Goal: Task Accomplishment & Management: Use online tool/utility

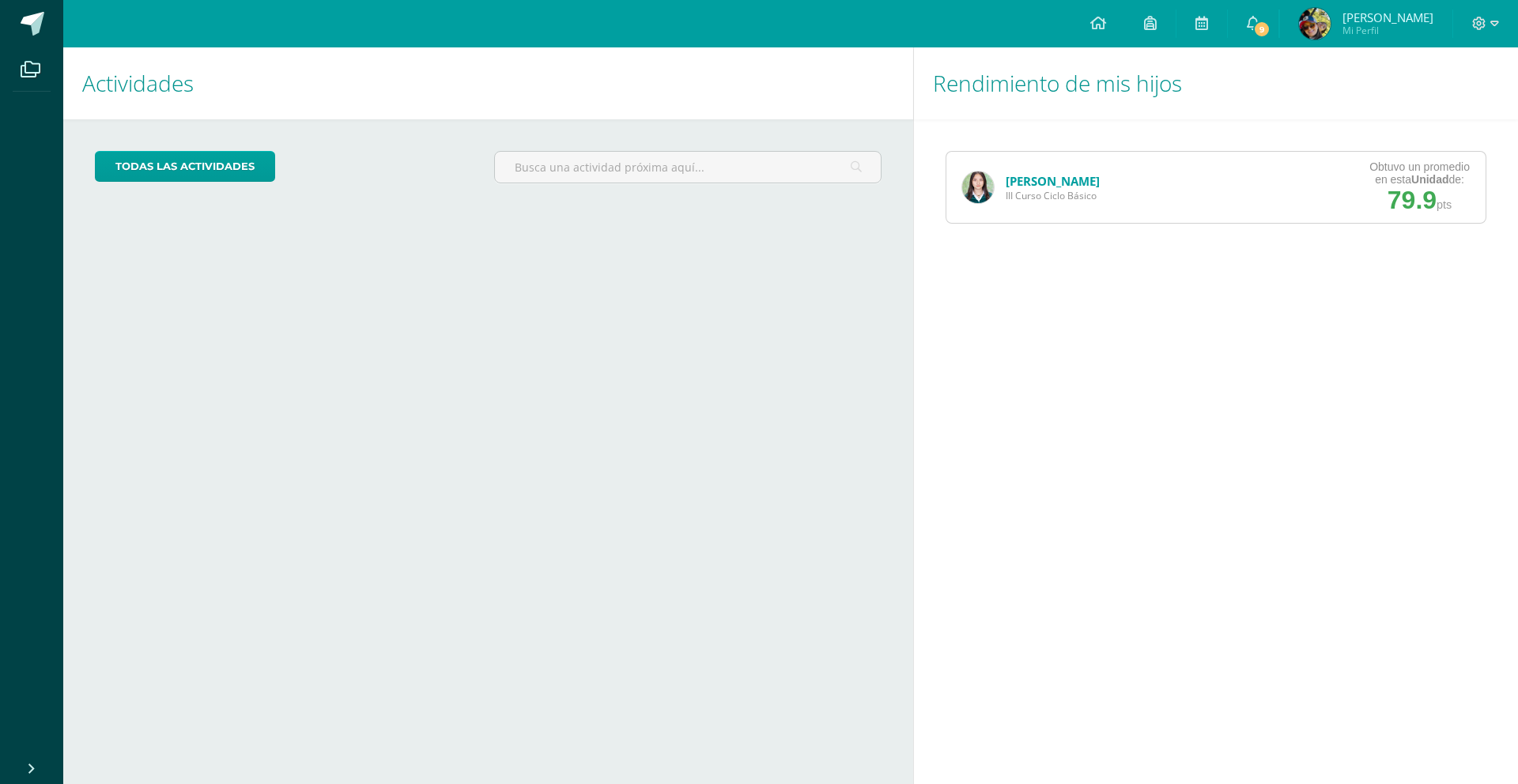
click at [1041, 183] on link "[PERSON_NAME]" at bounding box center [1052, 181] width 94 height 16
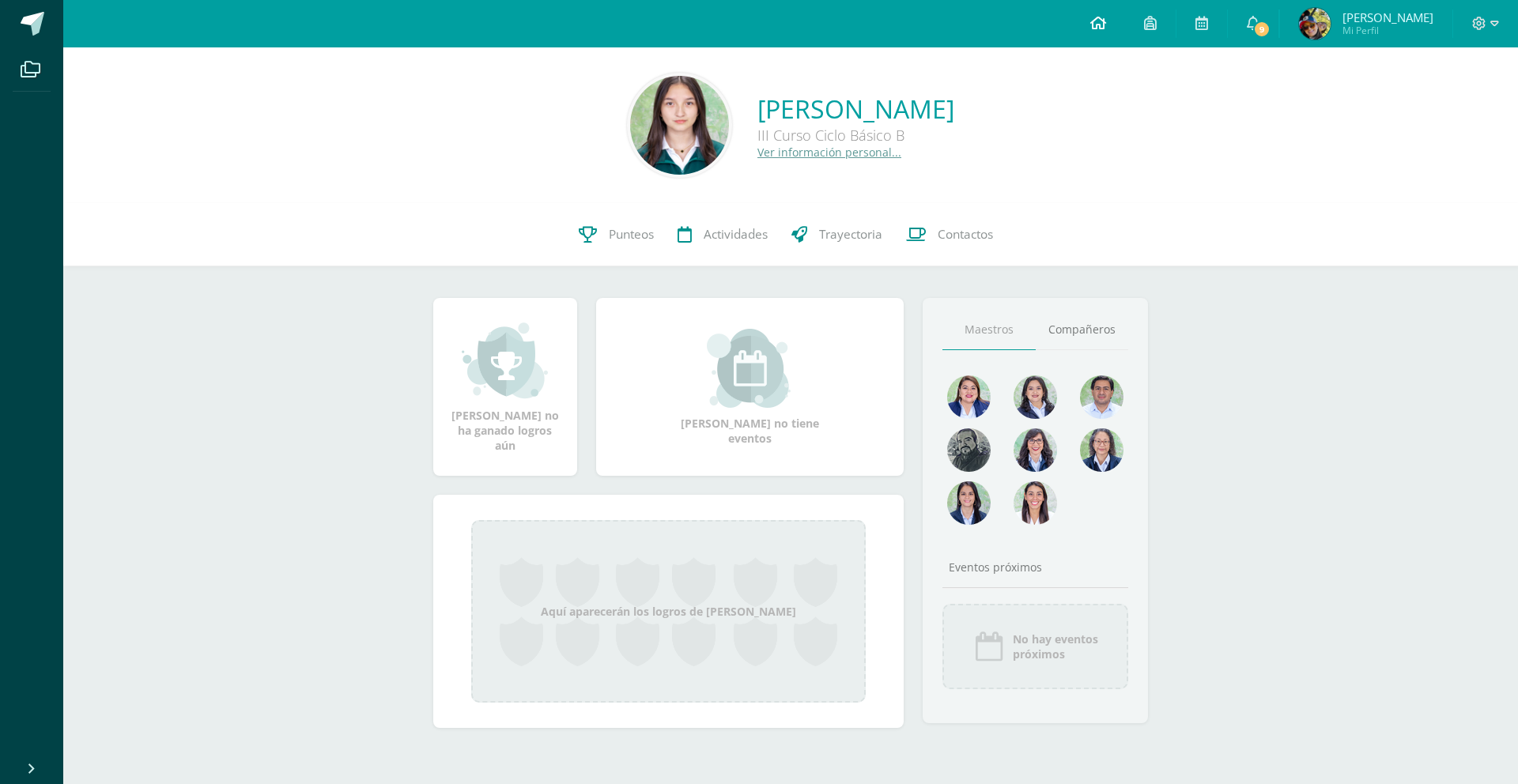
click at [1106, 25] on icon at bounding box center [1098, 23] width 16 height 14
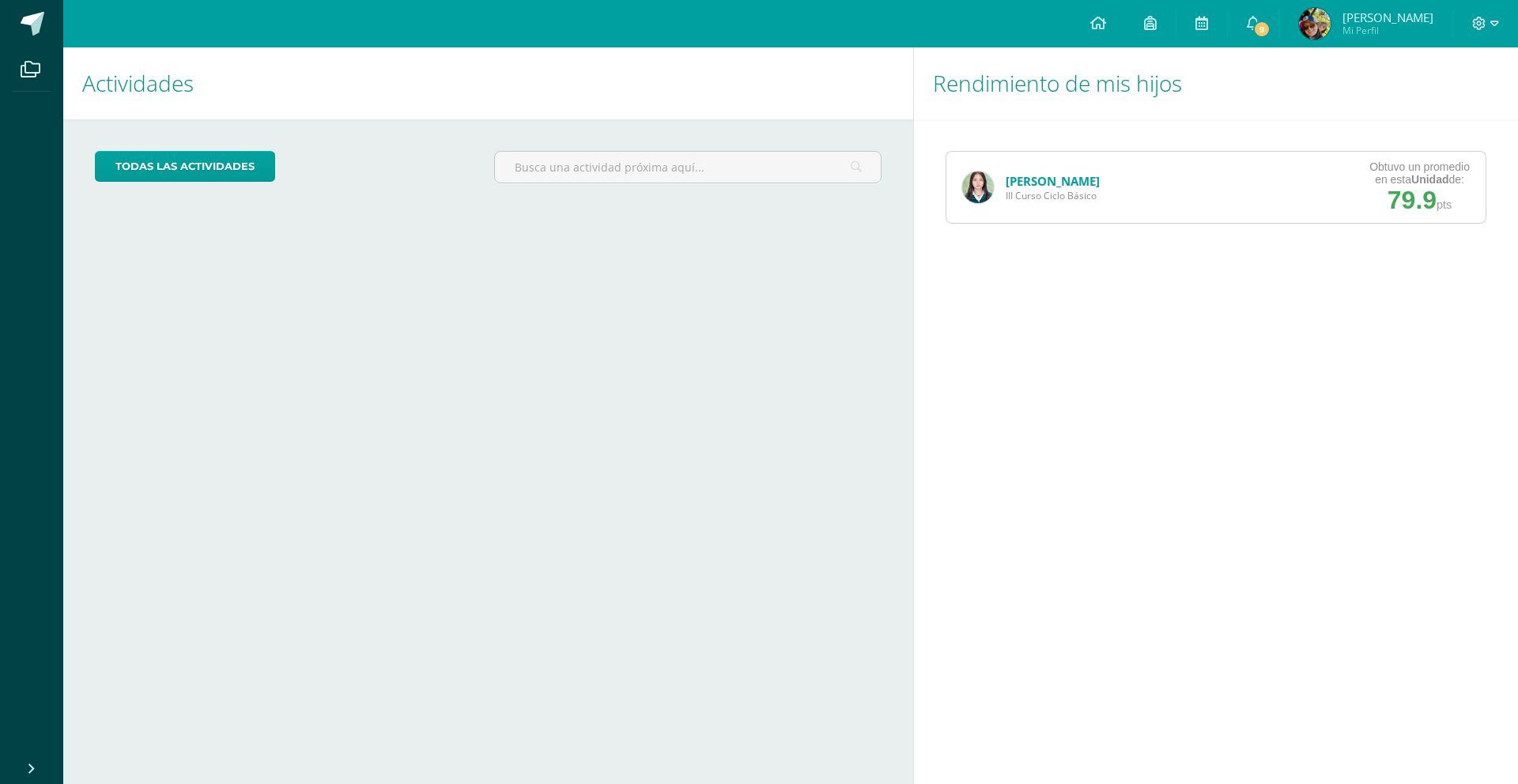
click at [1047, 185] on link "[PERSON_NAME]" at bounding box center [1052, 181] width 94 height 16
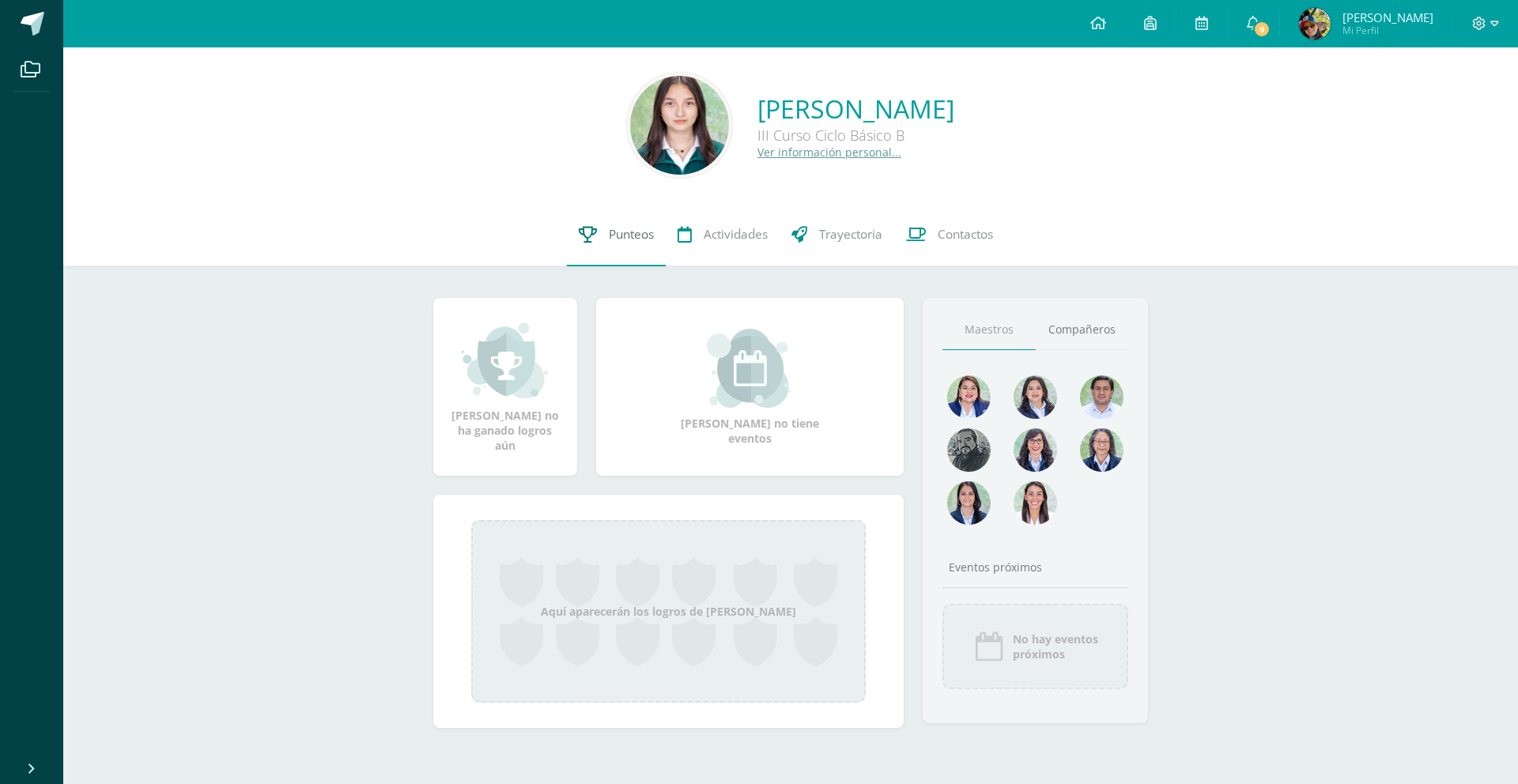
click at [624, 235] on span "Punteos" at bounding box center [631, 234] width 46 height 17
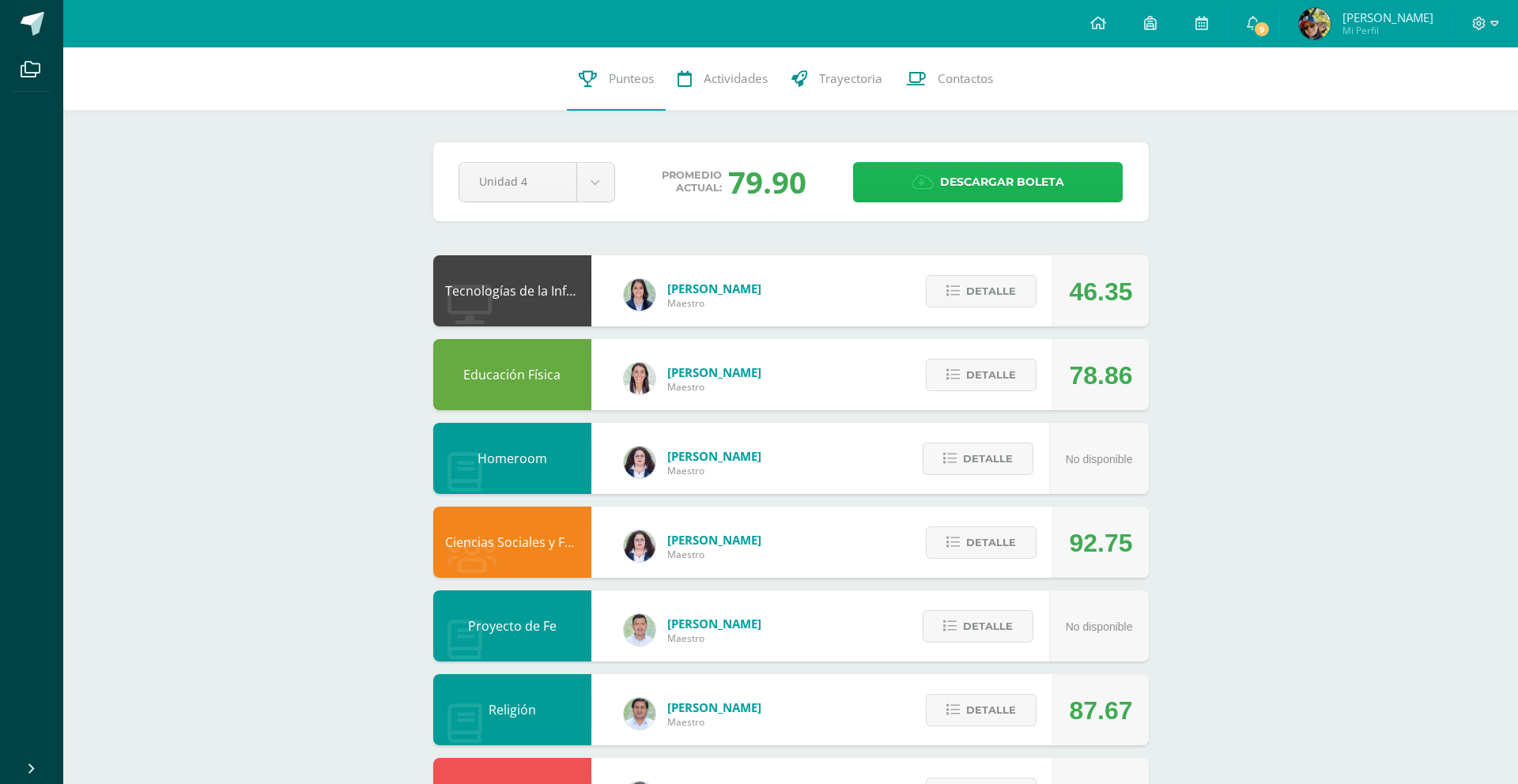
click at [999, 185] on span "Descargar boleta" at bounding box center [1001, 182] width 124 height 39
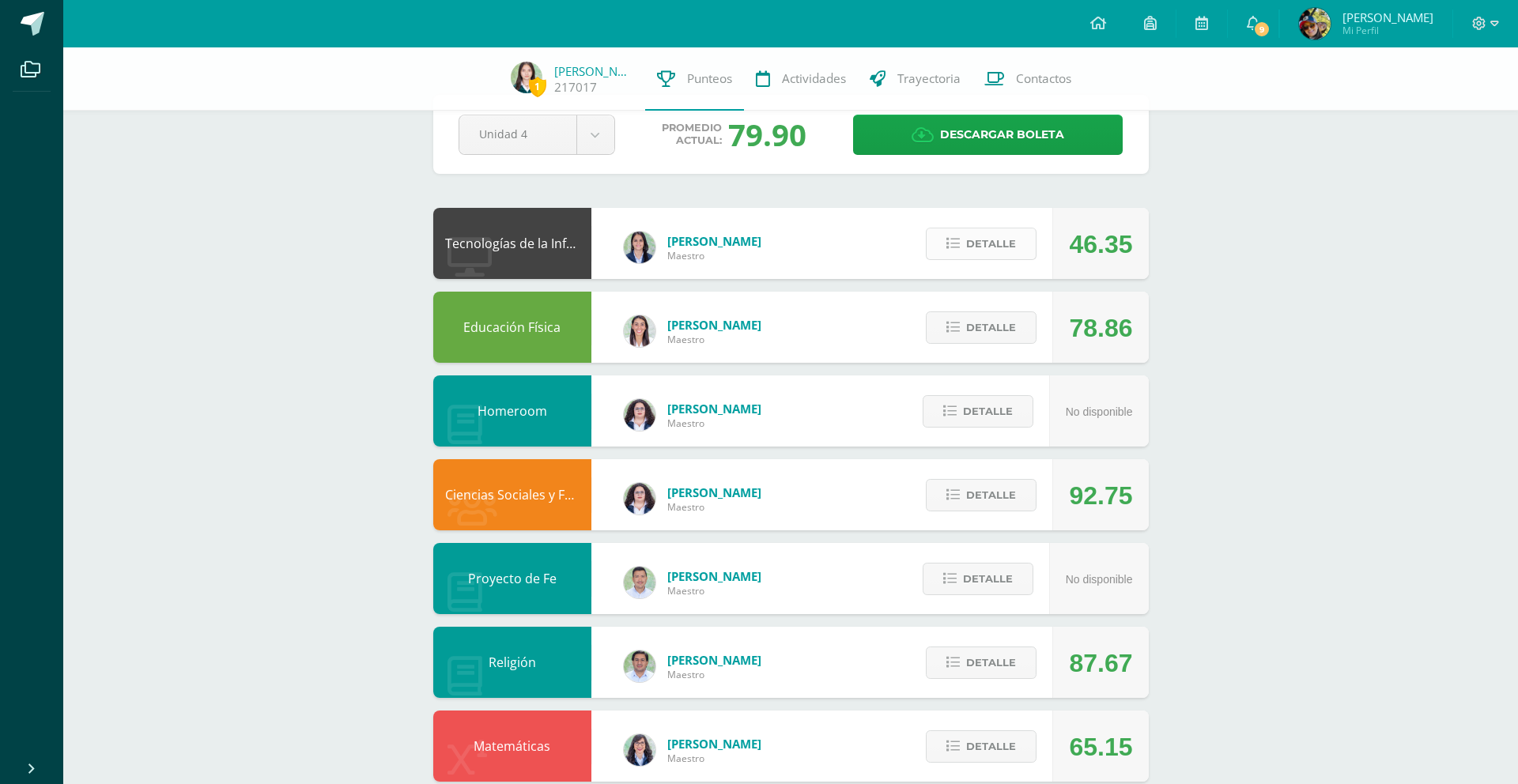
click at [971, 245] on span "Detalle" at bounding box center [991, 244] width 50 height 29
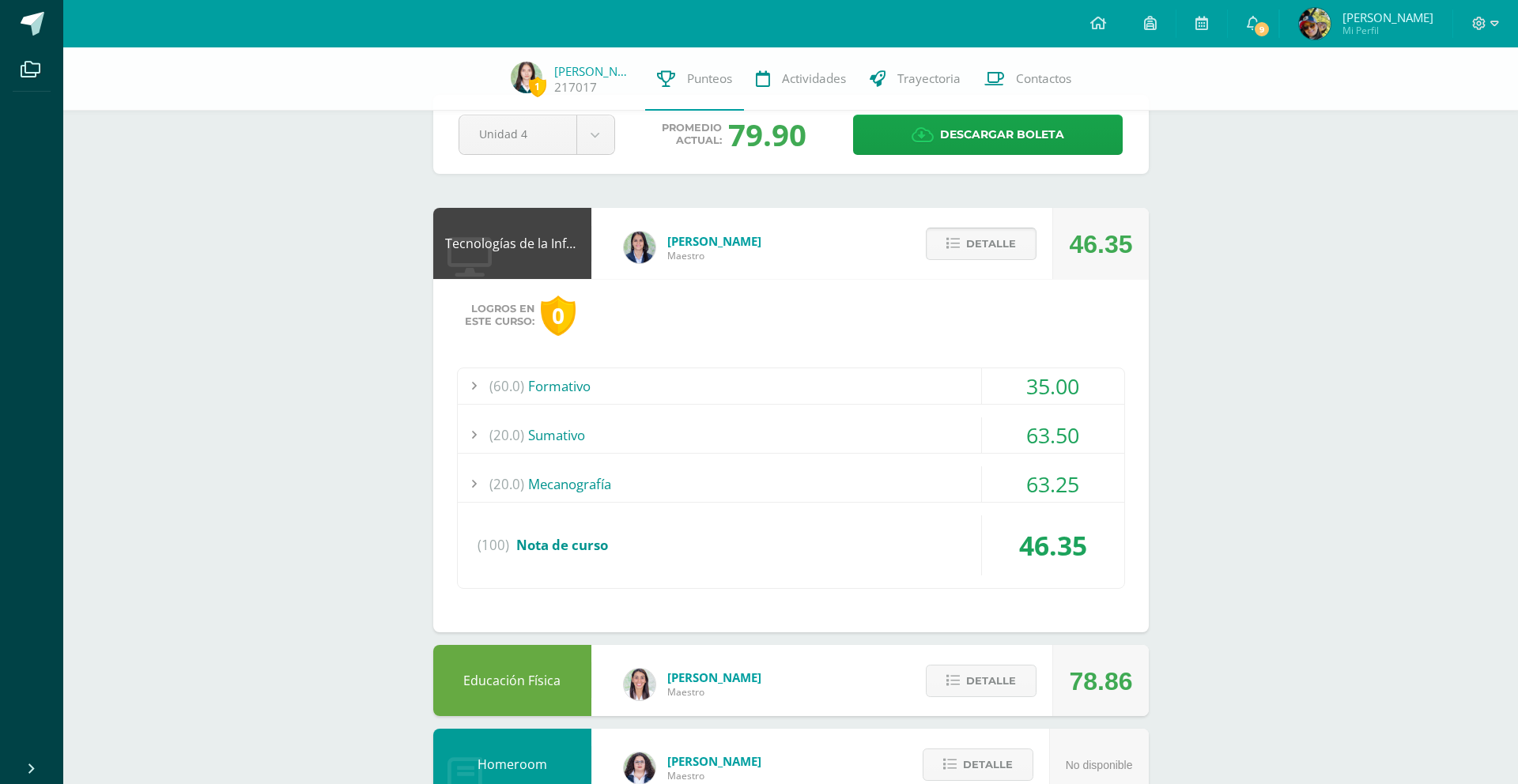
click at [971, 245] on span "Detalle" at bounding box center [991, 244] width 50 height 29
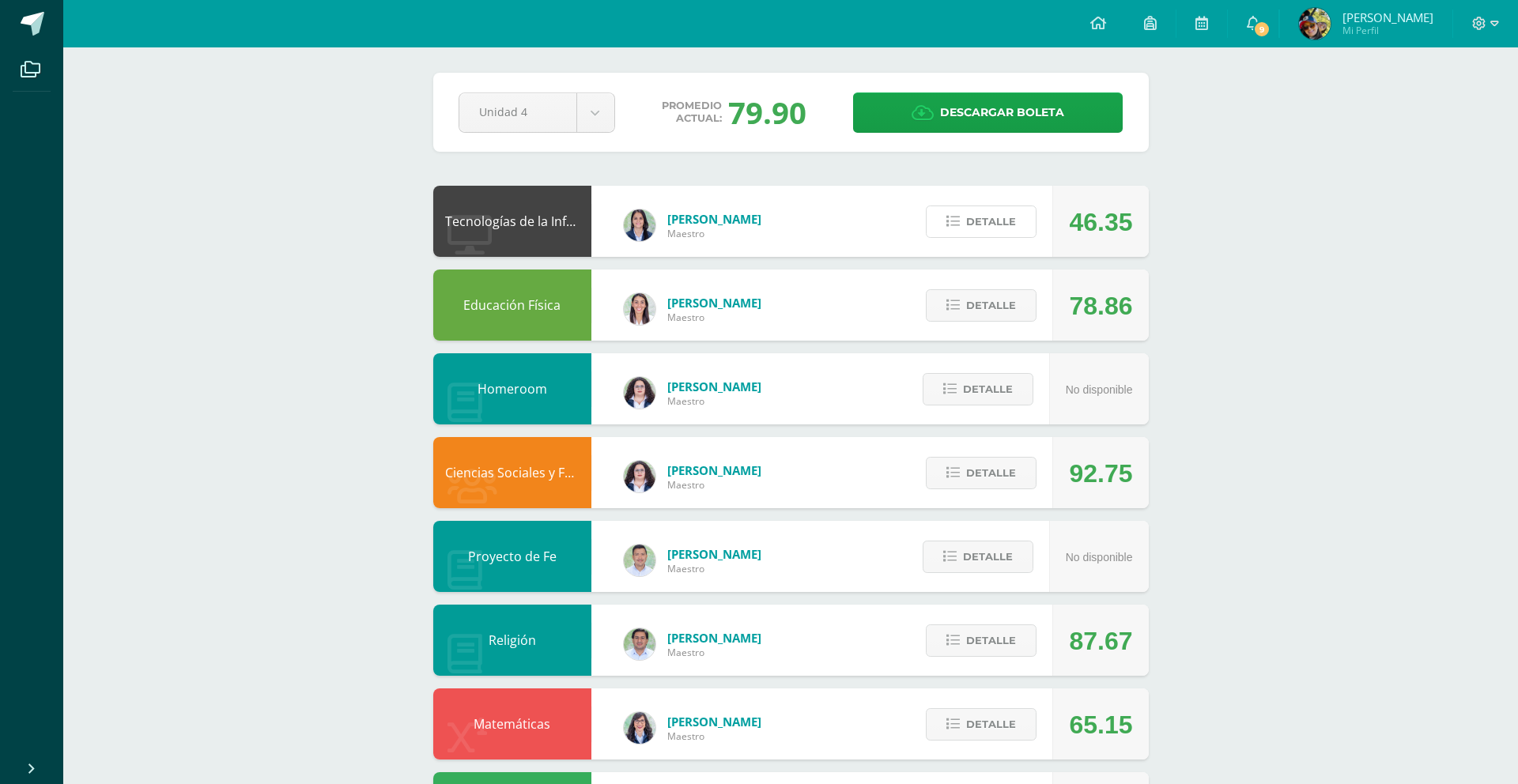
scroll to position [0, 0]
